Goal: Task Accomplishment & Management: Manage account settings

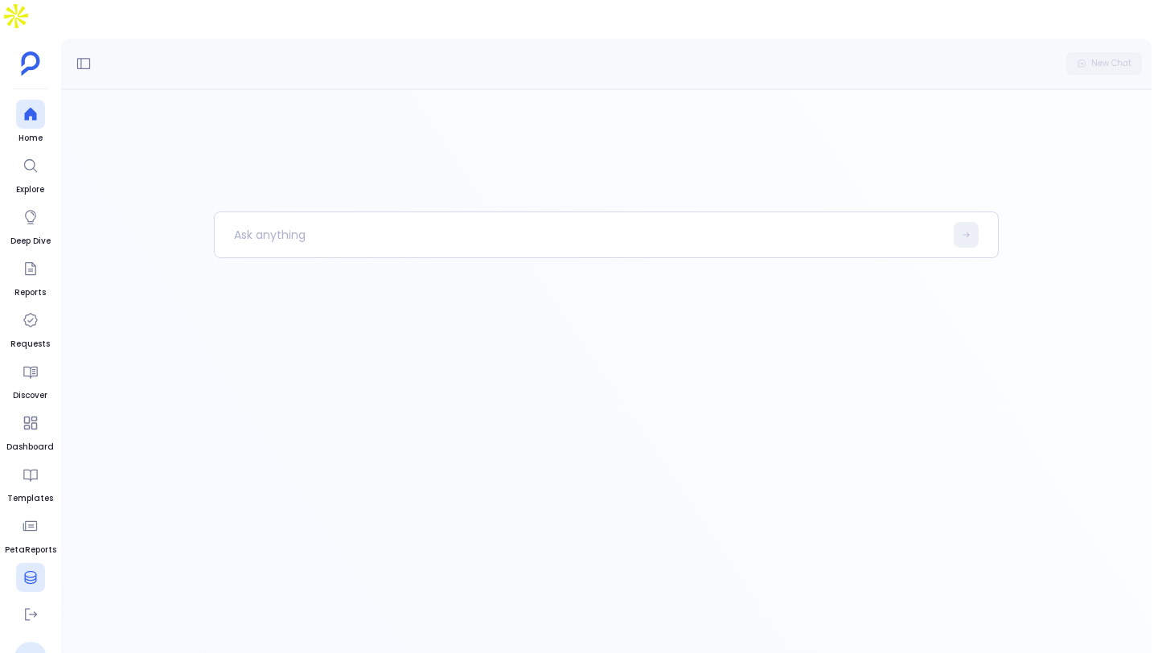
click at [30, 571] on icon at bounding box center [30, 577] width 12 height 13
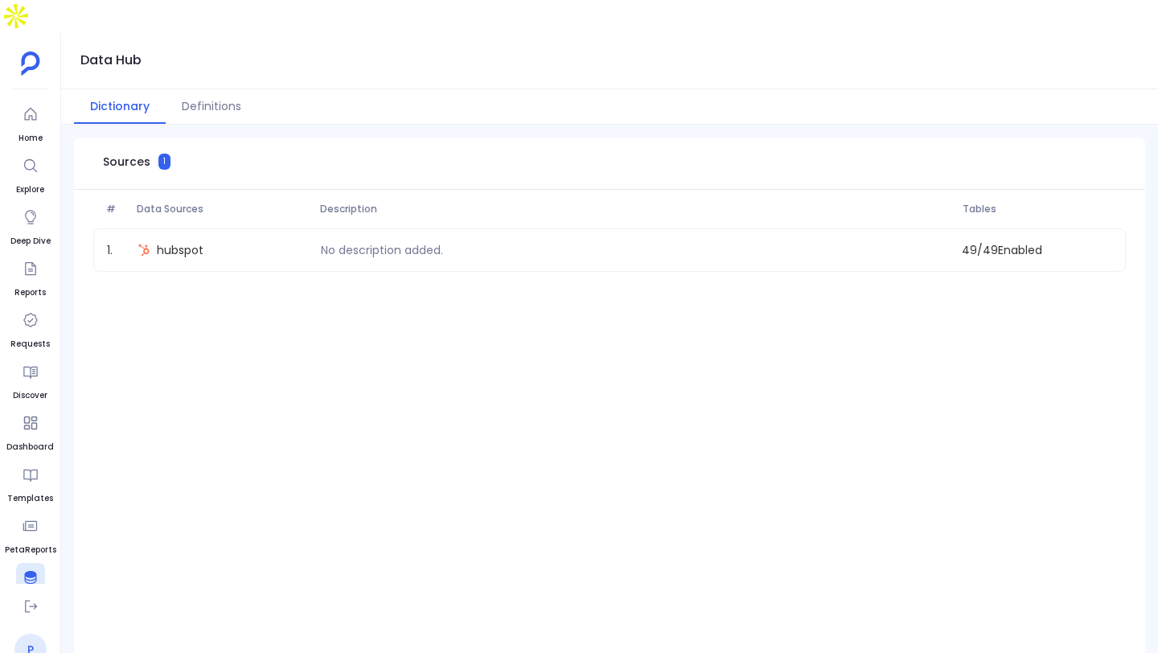
click at [31, 633] on link "P" at bounding box center [30, 649] width 32 height 32
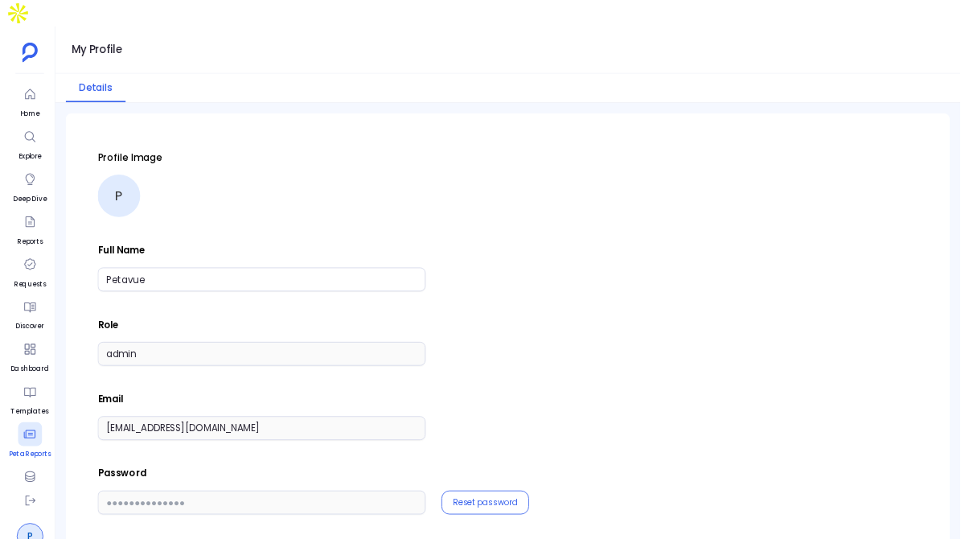
scroll to position [76, 0]
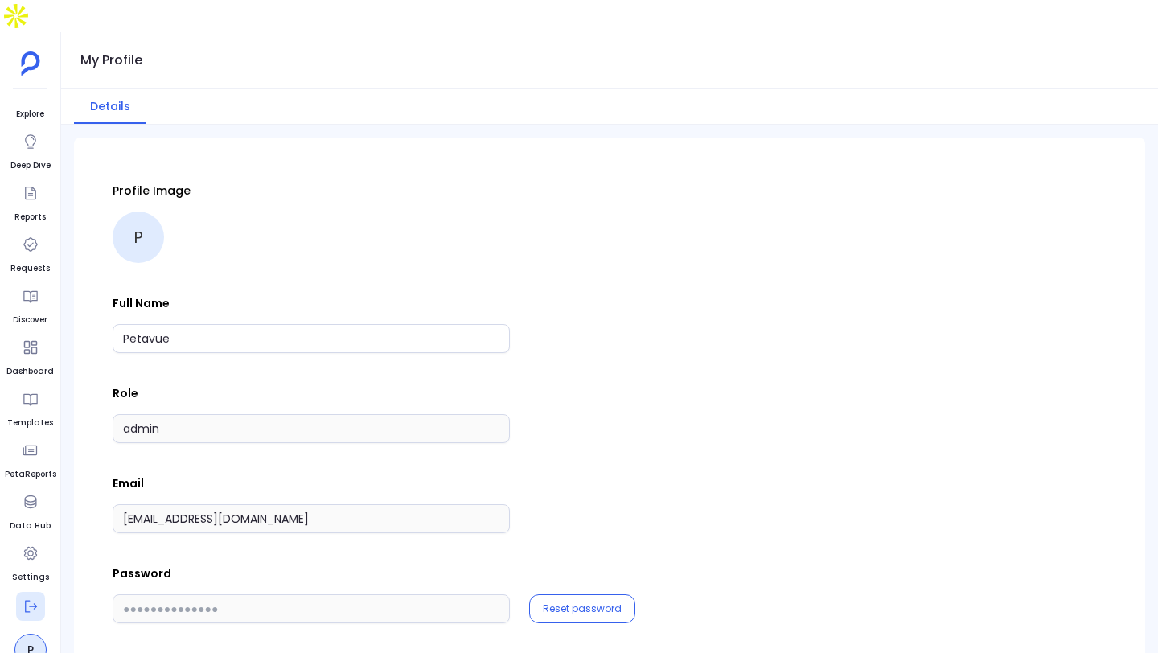
click at [37, 598] on icon at bounding box center [31, 606] width 16 height 16
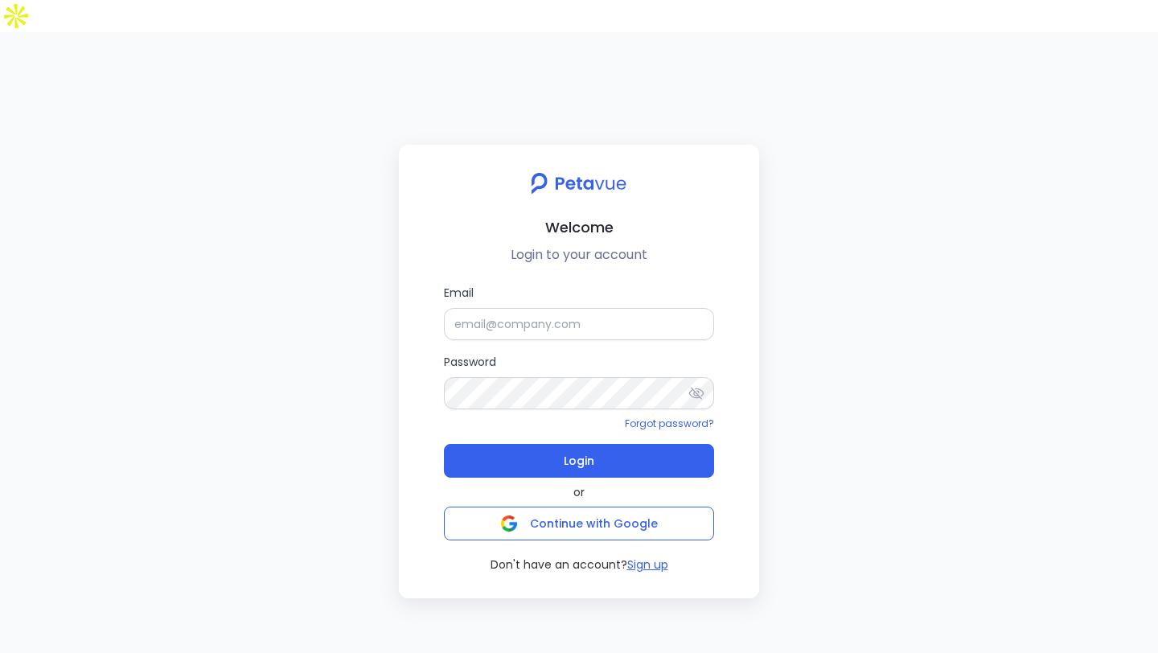
click at [539, 284] on label "Email" at bounding box center [579, 312] width 270 height 56
click at [539, 308] on input "Email" at bounding box center [579, 324] width 270 height 32
click at [534, 308] on input "Email" at bounding box center [579, 324] width 270 height 32
type input "p"
type input "s"
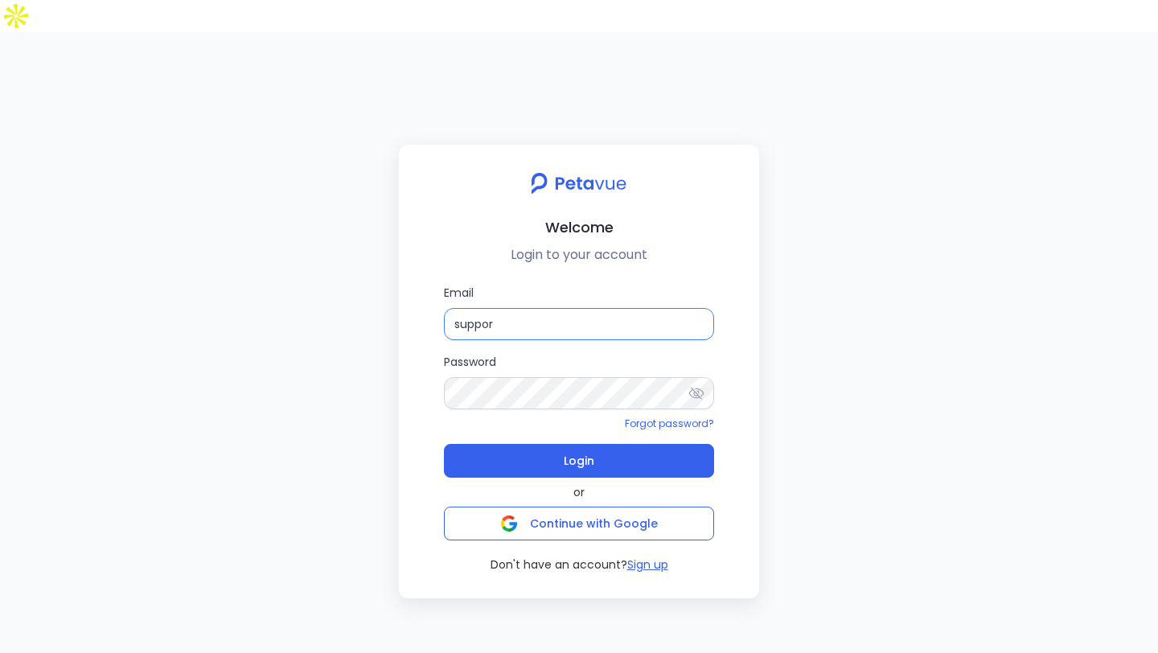
type input "support"
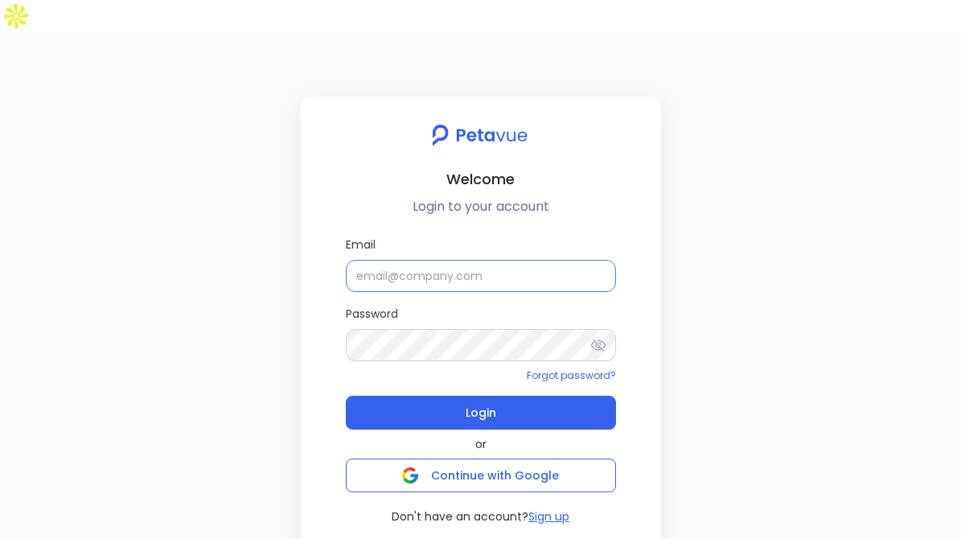
paste input "[EMAIL_ADDRESS][DOMAIN_NAME]"
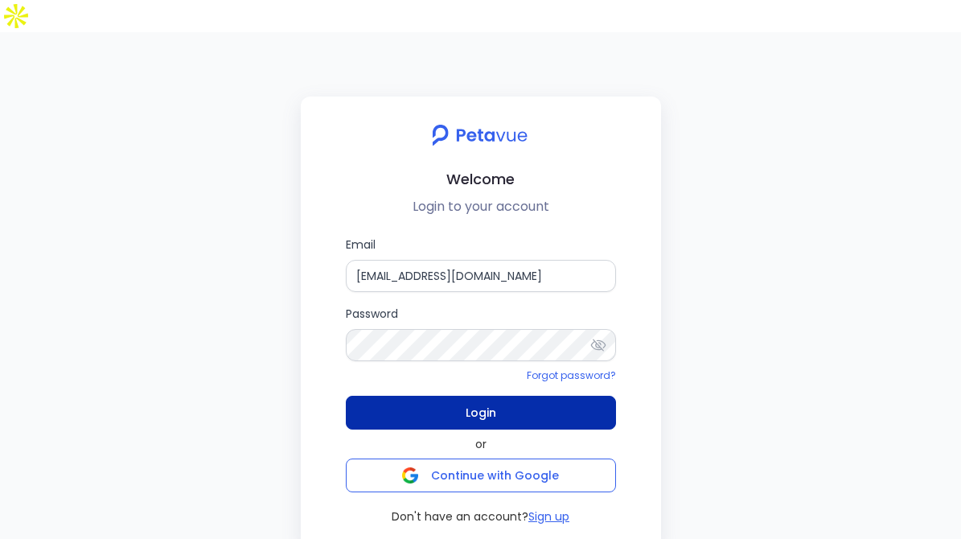
type input "[EMAIL_ADDRESS][DOMAIN_NAME]"
click at [468, 401] on span "Login" at bounding box center [480, 412] width 31 height 23
